Goal: Transaction & Acquisition: Obtain resource

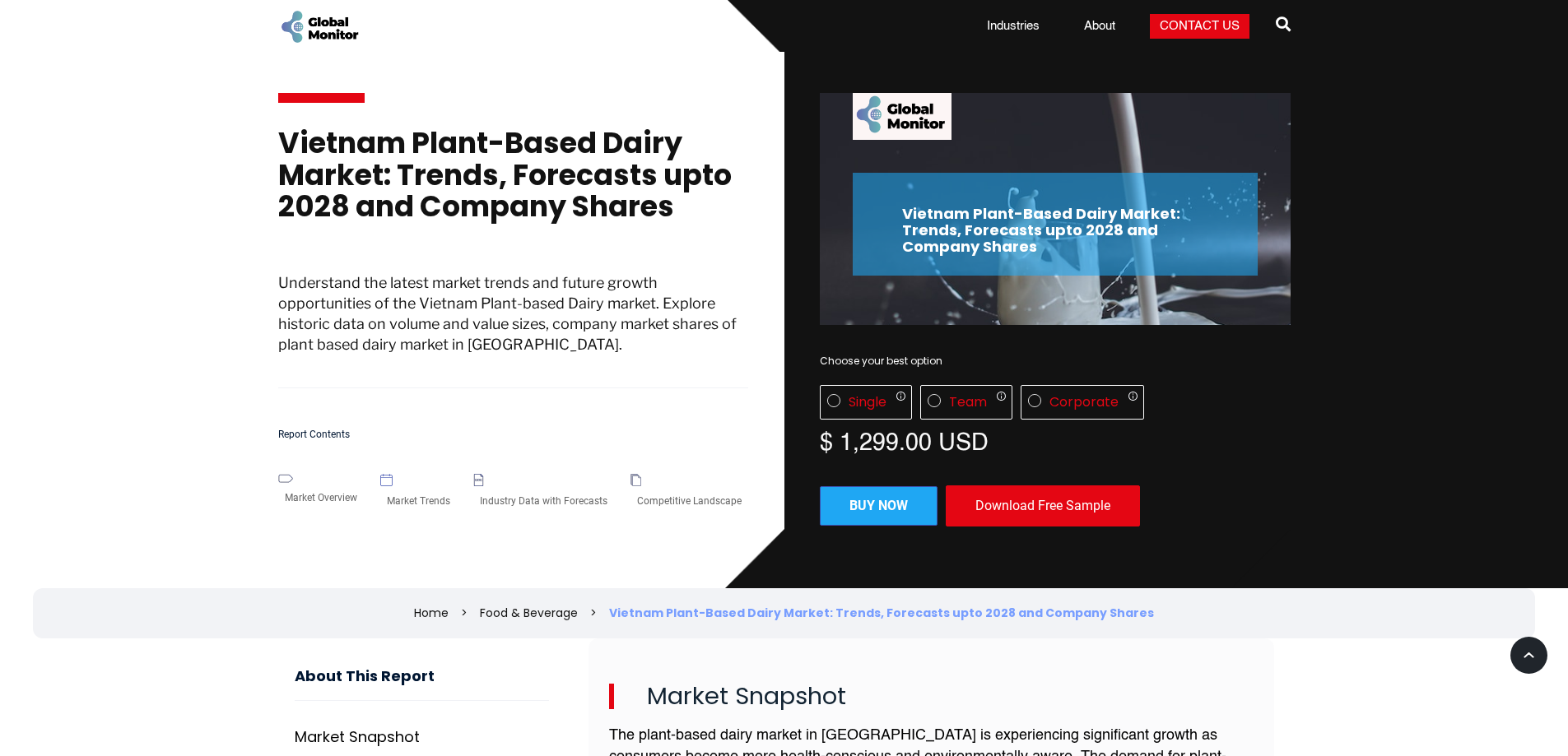
click at [1012, 503] on div "Download Free Sample" at bounding box center [1042, 506] width 195 height 41
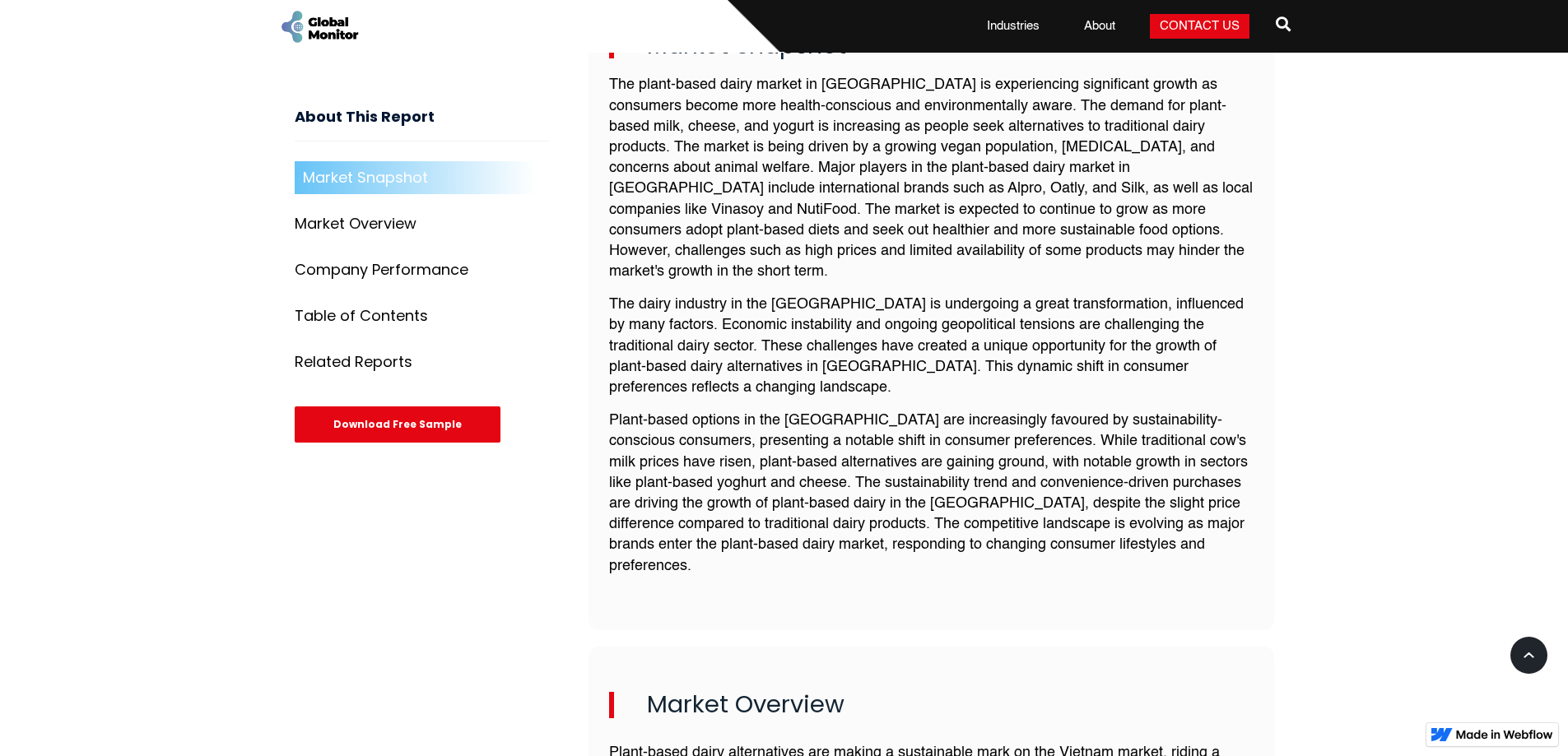
scroll to position [658, 0]
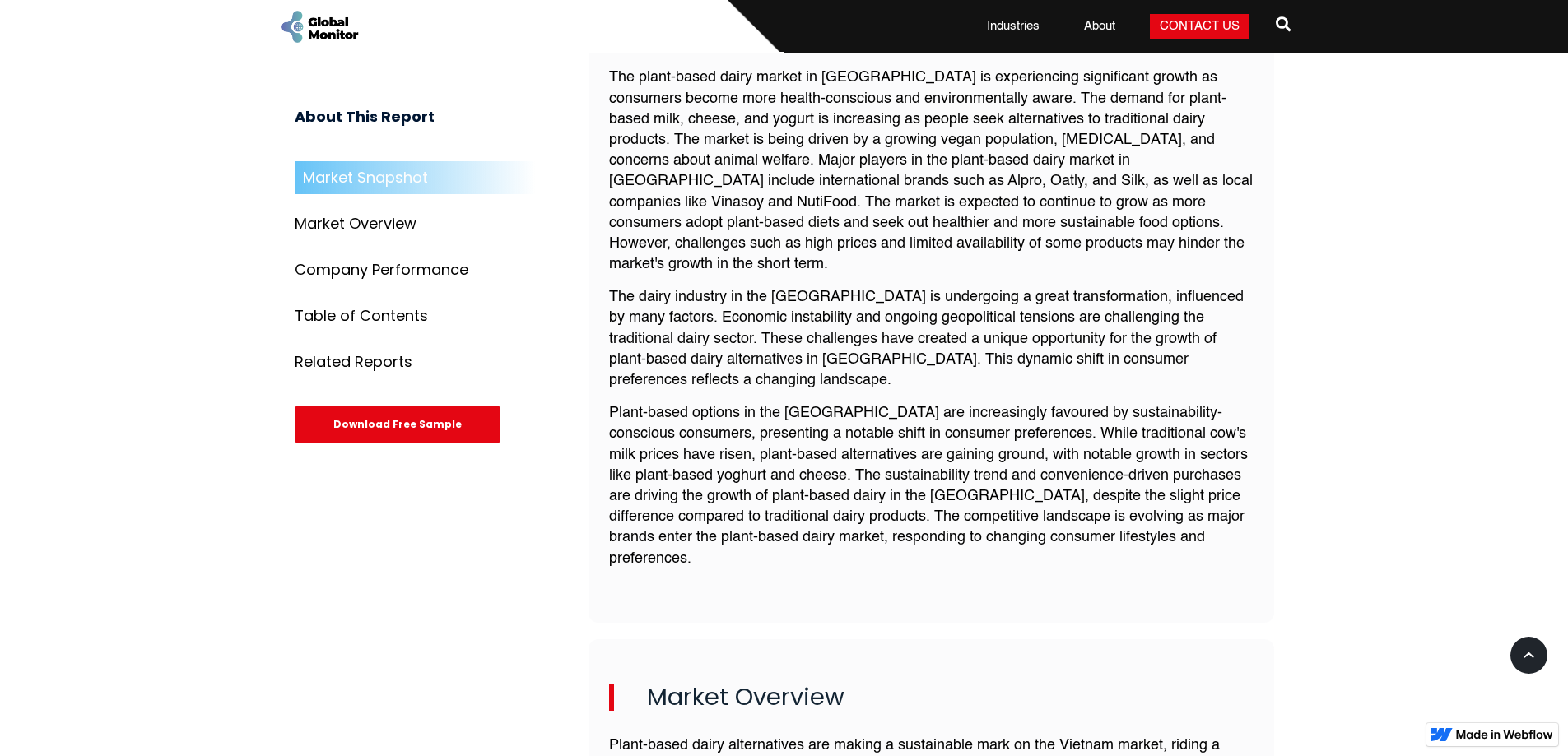
click at [421, 420] on div "Download Free Sample" at bounding box center [397, 425] width 205 height 36
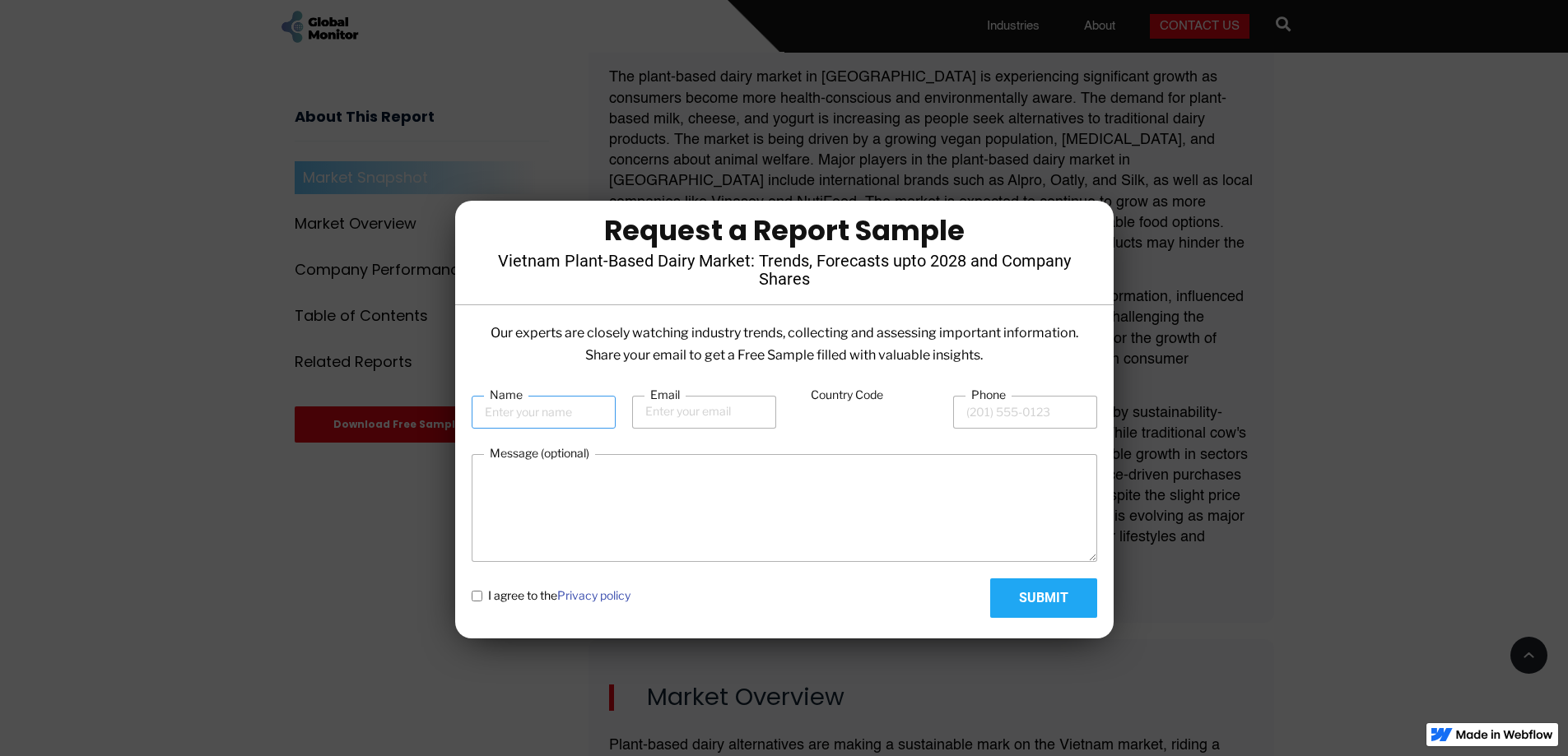
click at [556, 412] on input "Name" at bounding box center [543, 411] width 144 height 33
type input "Pha Thah"
type input "[EMAIL_ADDRESS][DOMAIN_NAME]"
type input "84"
type input "932673849"
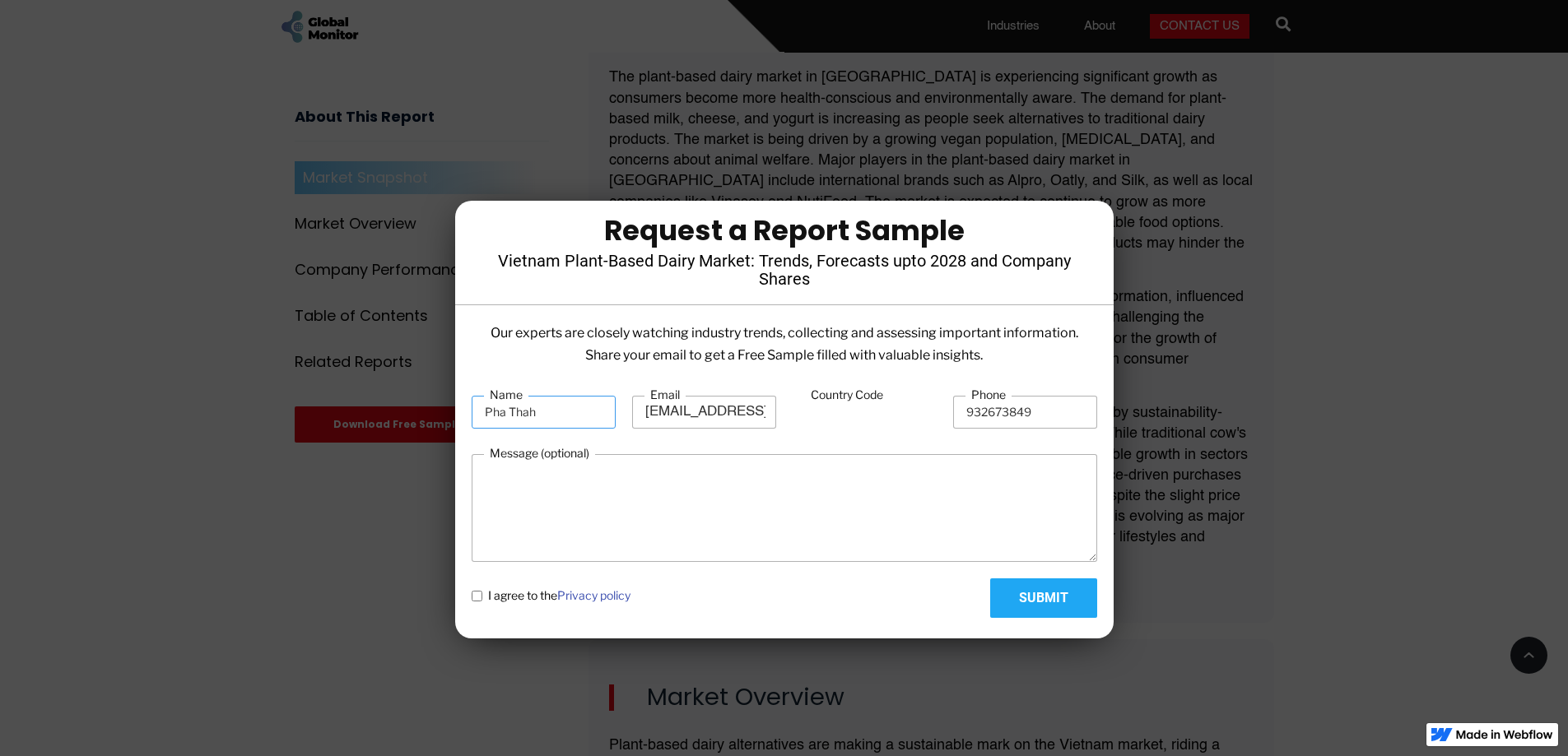
drag, startPoint x: 543, startPoint y: 409, endPoint x: 461, endPoint y: 399, distance: 82.6
click at [461, 399] on div "Our experts are closely watching industry trends, collecting and assessing impo…" at bounding box center [784, 476] width 659 height 308
type input "[PERSON_NAME]"
click at [684, 411] on input "[EMAIL_ADDRESS][DOMAIN_NAME]" at bounding box center [703, 411] width 144 height 33
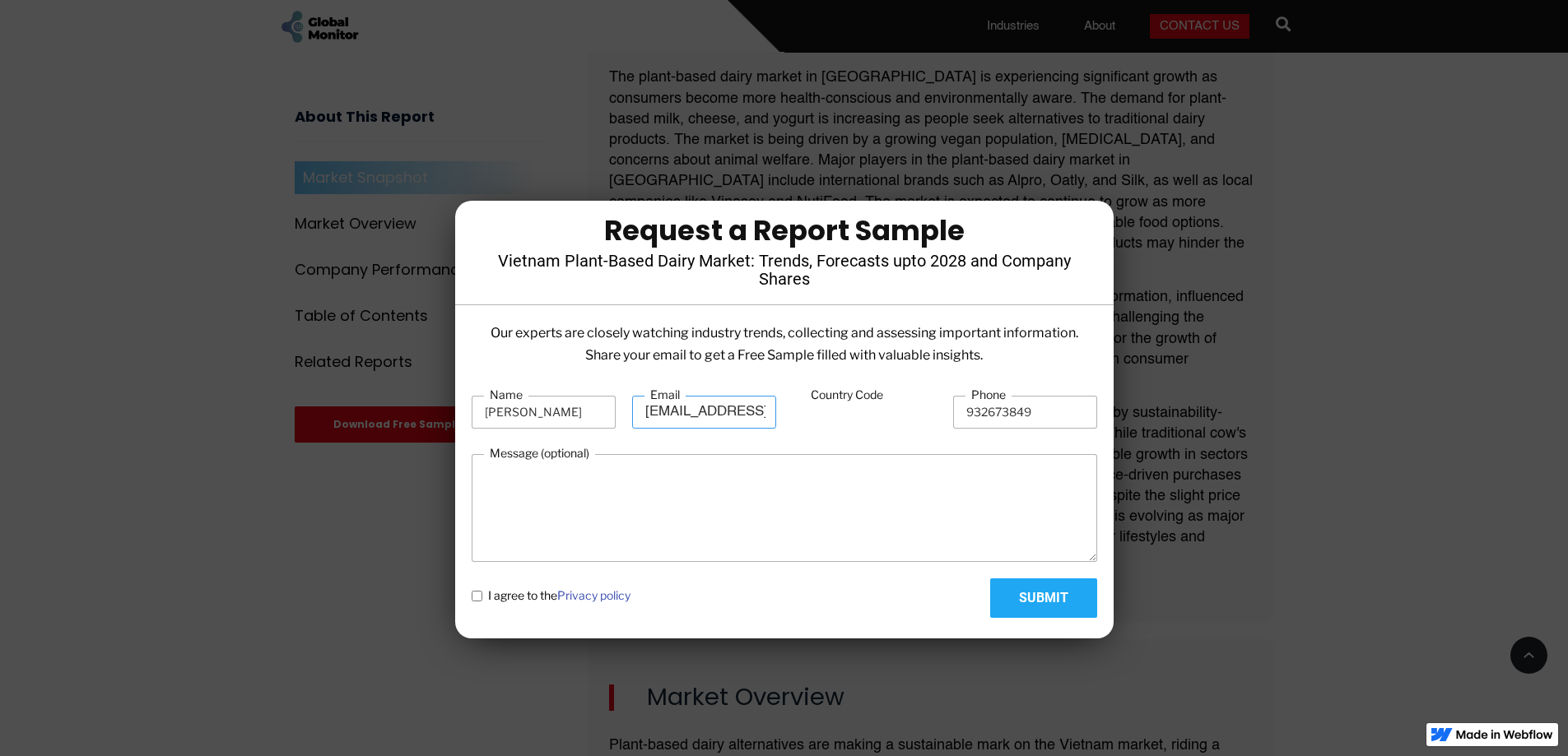
type input "[EMAIL_ADDRESS][DOMAIN_NAME]"
click at [1038, 411] on input "932673849" at bounding box center [1024, 411] width 144 height 33
type input "932673848"
click at [977, 464] on textarea "Message (optional)" at bounding box center [784, 507] width 625 height 108
click at [474, 595] on policy "I agree to the Privacy policy" at bounding box center [477, 596] width 11 height 11
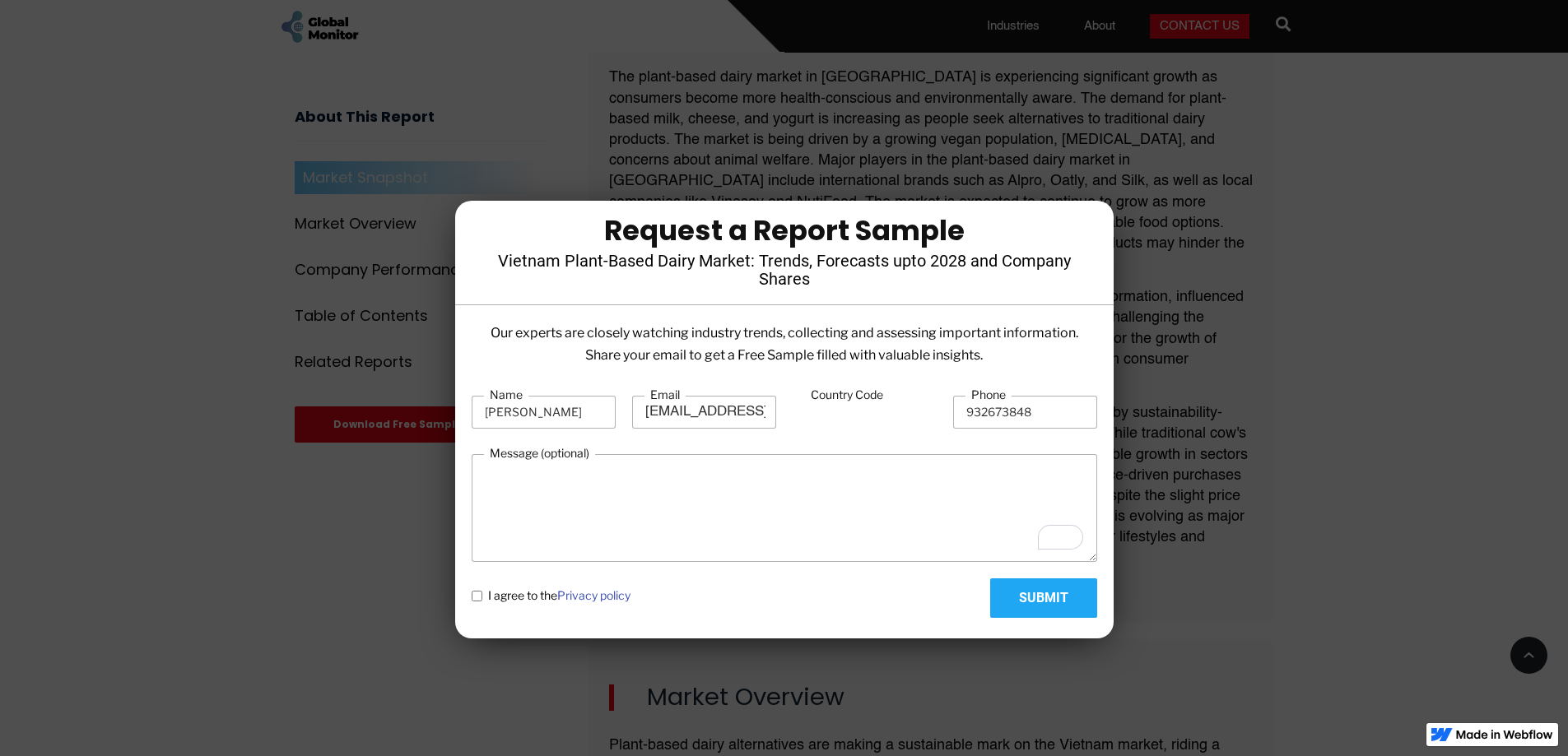
checkbox policy "true"
click at [1049, 590] on input "Submit" at bounding box center [1043, 598] width 107 height 40
type input "Please wait..."
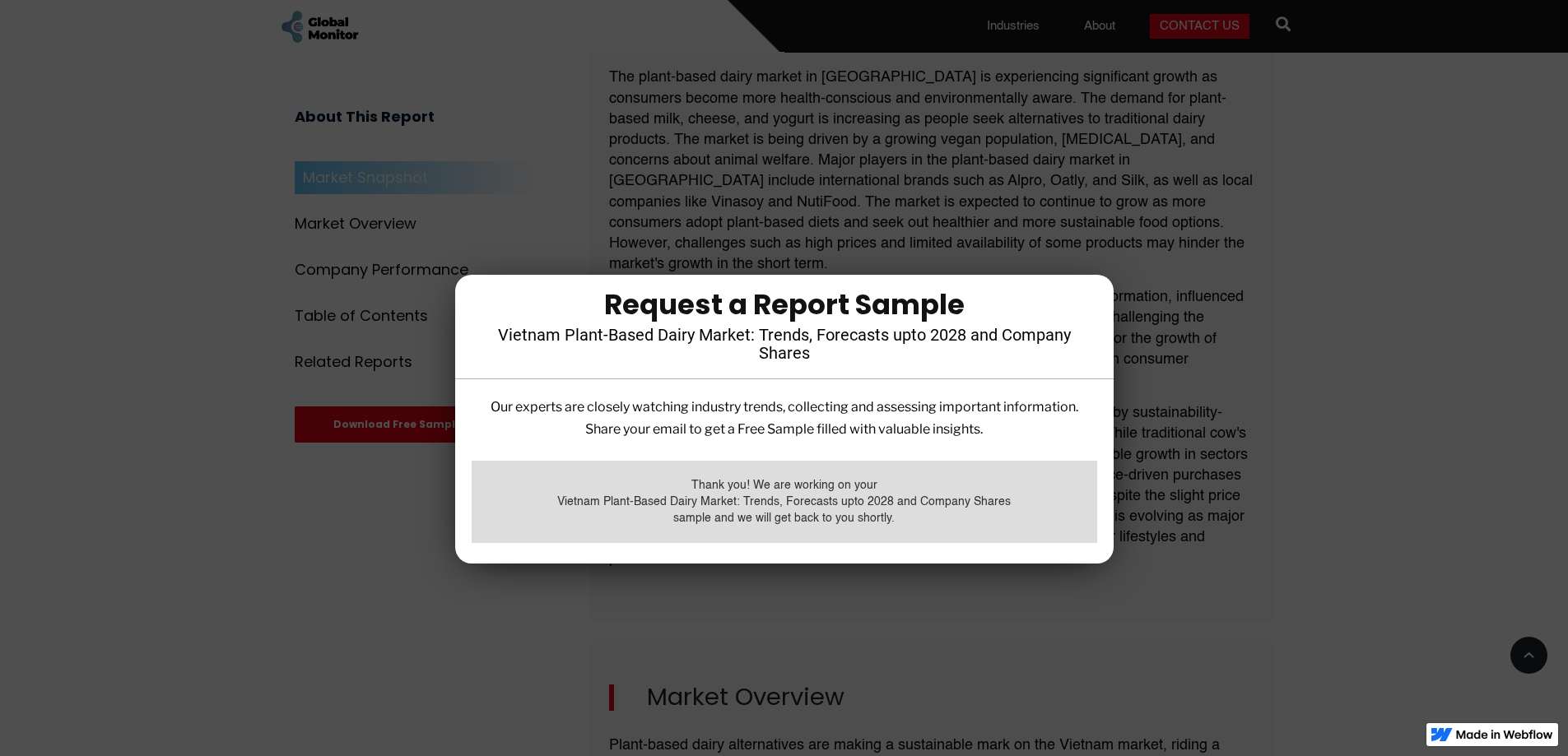
click at [1380, 390] on div at bounding box center [784, 378] width 1568 height 756
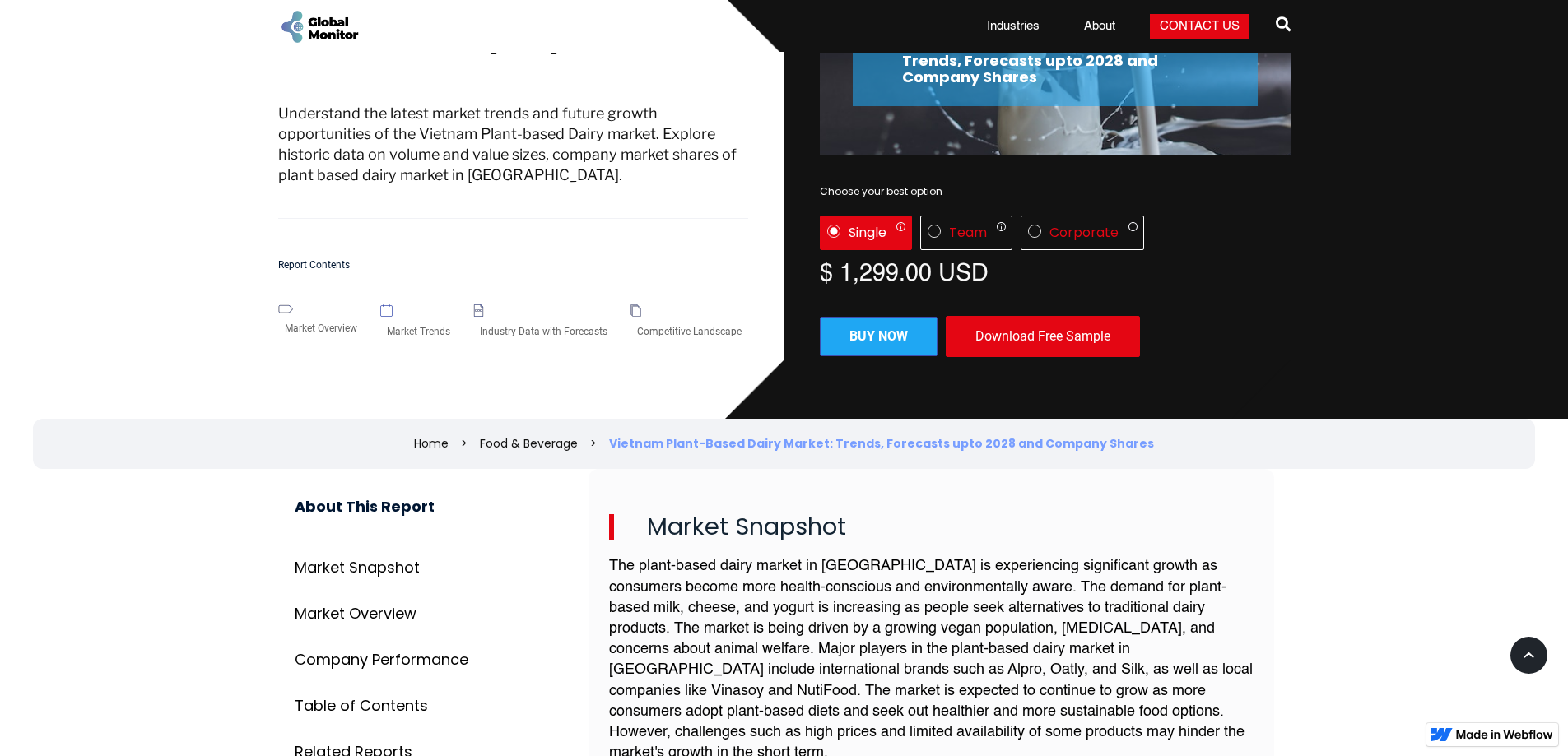
scroll to position [0, 0]
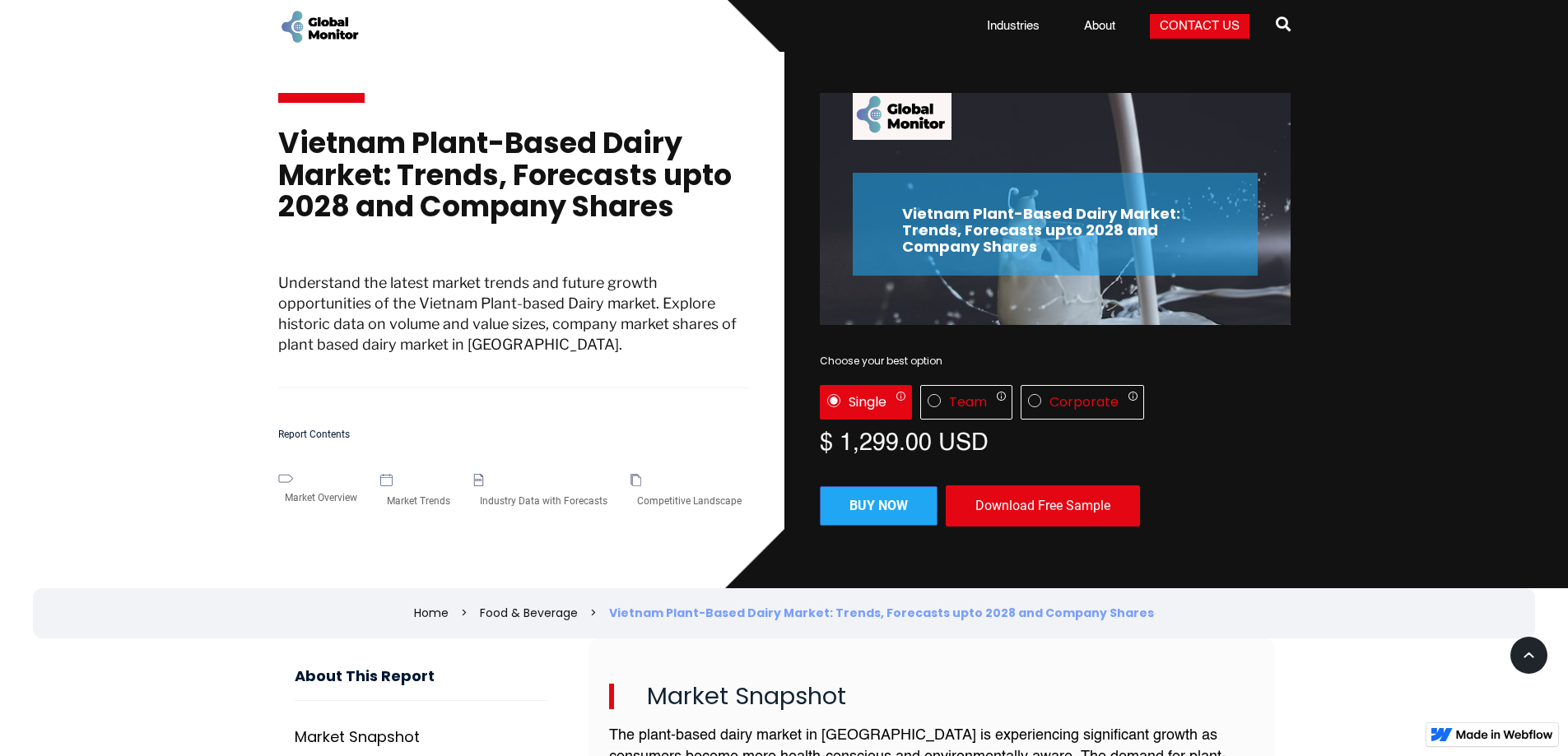
click at [1018, 508] on div "Download Free Sample" at bounding box center [1042, 506] width 195 height 41
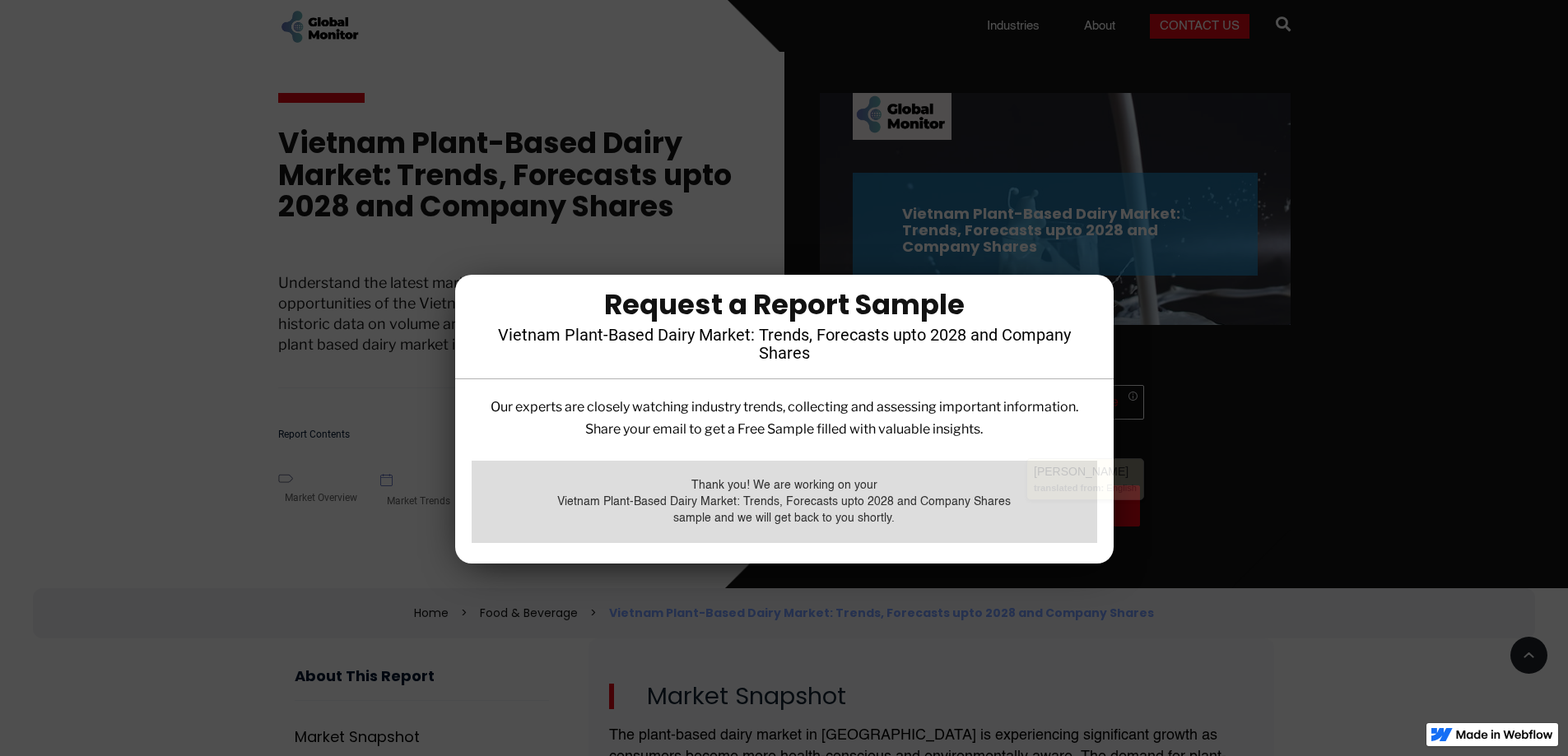
click at [811, 428] on p "Our experts are closely watching industry trends, collecting and assessing impo…" at bounding box center [784, 417] width 625 height 44
click at [1253, 565] on div at bounding box center [784, 378] width 1568 height 756
